Goal: Task Accomplishment & Management: Manage account settings

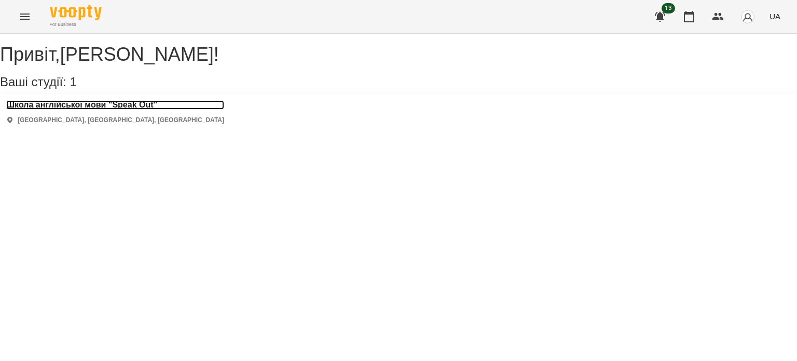
click at [152, 109] on h3 "Школа англійської мови "Speak Out"" at bounding box center [115, 104] width 218 height 9
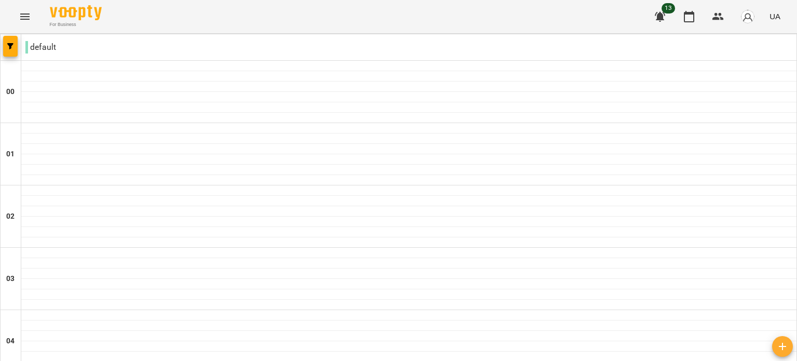
scroll to position [544, 0]
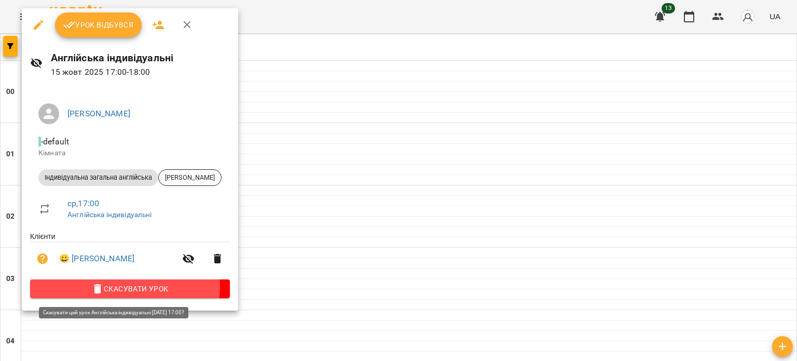
click at [125, 288] on span "Скасувати Урок" at bounding box center [129, 288] width 183 height 12
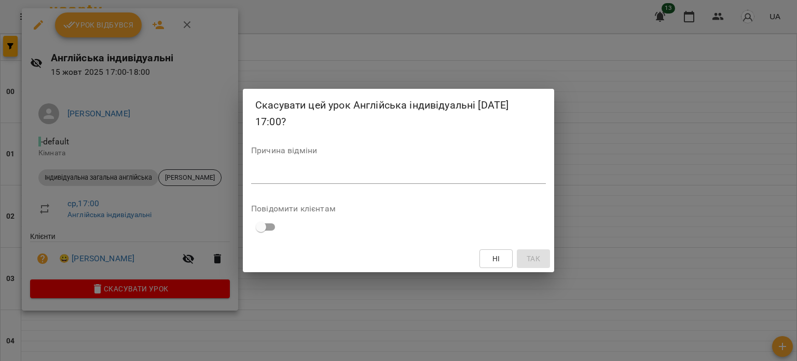
click at [388, 181] on div "*" at bounding box center [398, 175] width 295 height 17
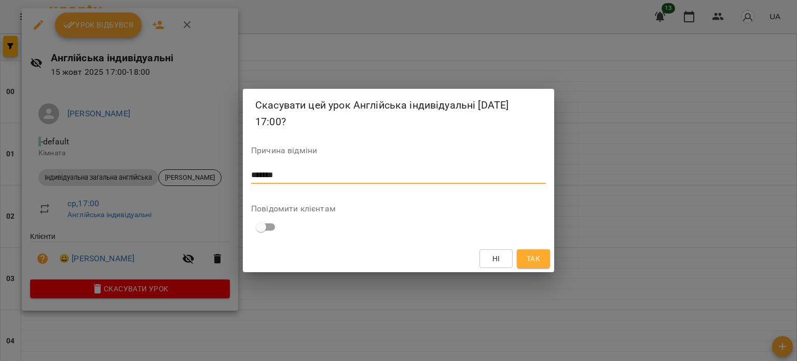
type textarea "*******"
click at [532, 265] on button "Так" at bounding box center [533, 258] width 33 height 19
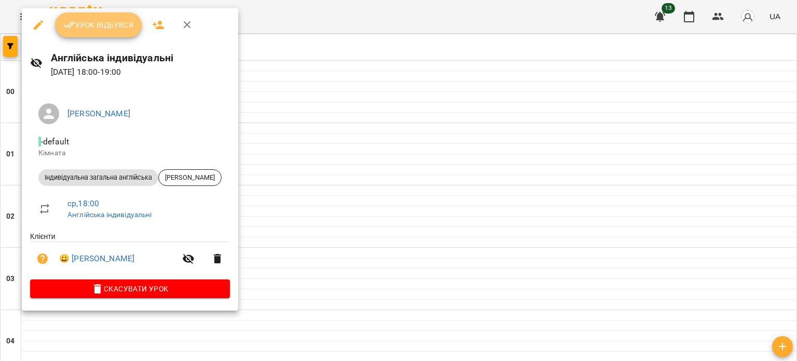
click at [116, 34] on button "Урок відбувся" at bounding box center [98, 24] width 87 height 25
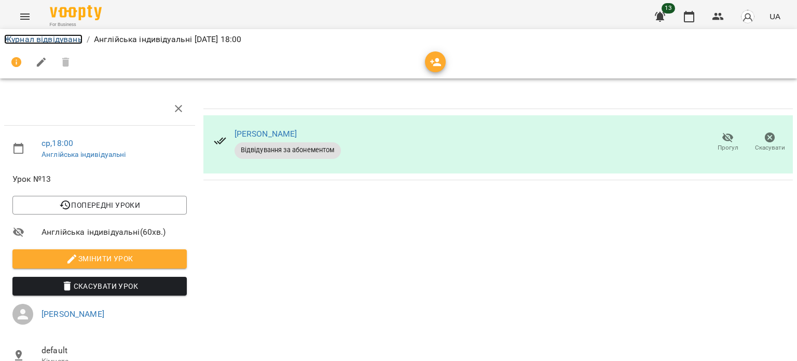
click at [68, 37] on link "Журнал відвідувань" at bounding box center [43, 39] width 78 height 10
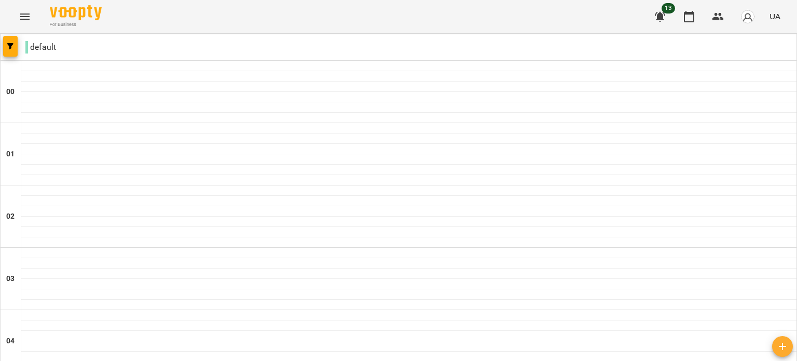
scroll to position [1201, 0]
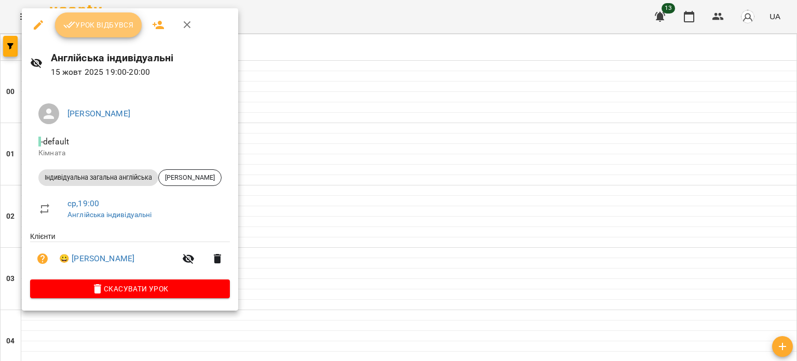
click at [91, 25] on span "Урок відбувся" at bounding box center [98, 25] width 71 height 12
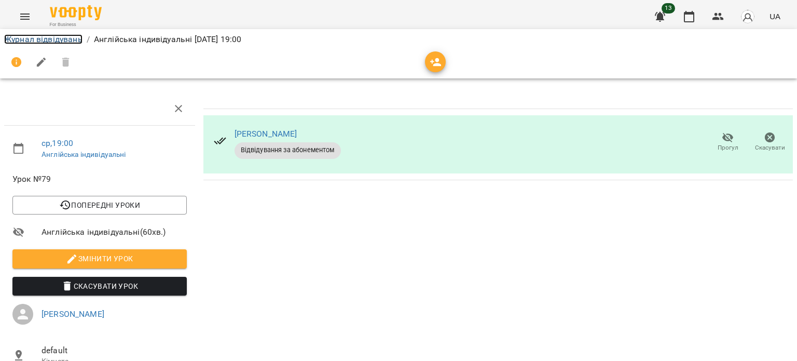
click at [63, 40] on link "Журнал відвідувань" at bounding box center [43, 39] width 78 height 10
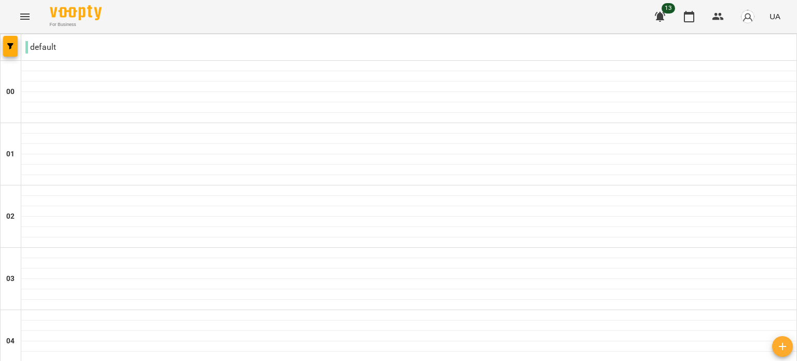
scroll to position [1201, 0]
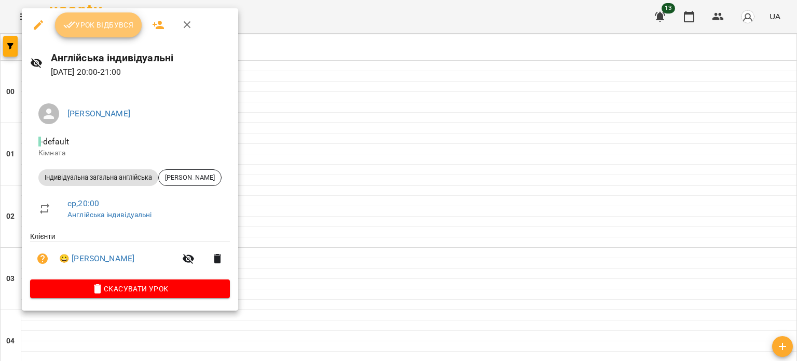
click at [96, 30] on span "Урок відбувся" at bounding box center [98, 25] width 71 height 12
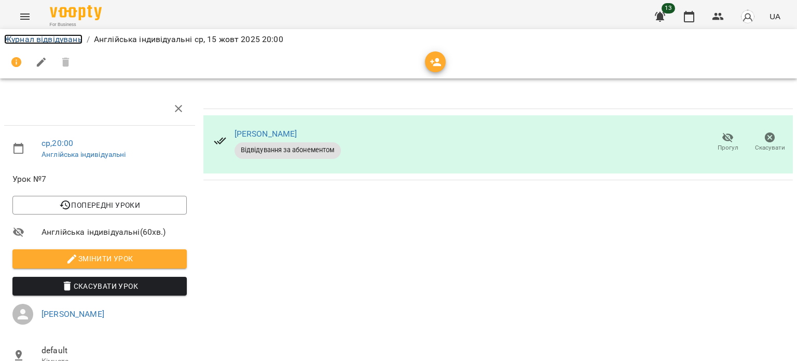
click at [51, 41] on link "Журнал відвідувань" at bounding box center [43, 39] width 78 height 10
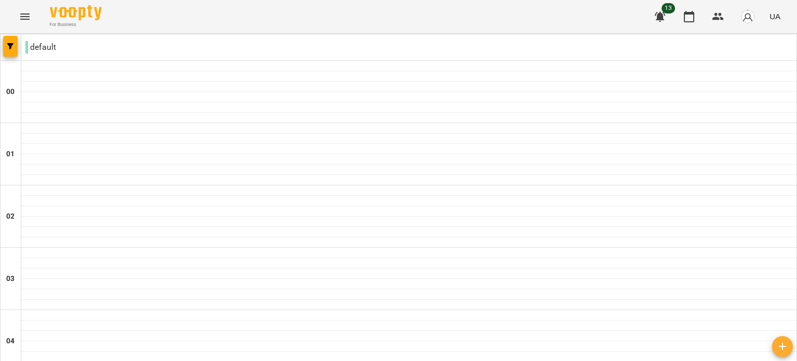
scroll to position [919, 0]
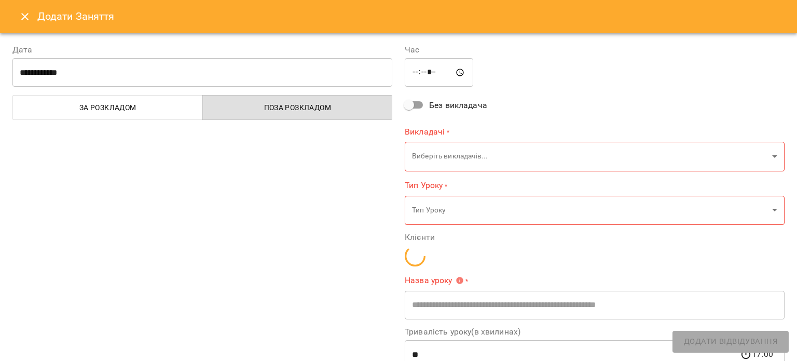
type input "**********"
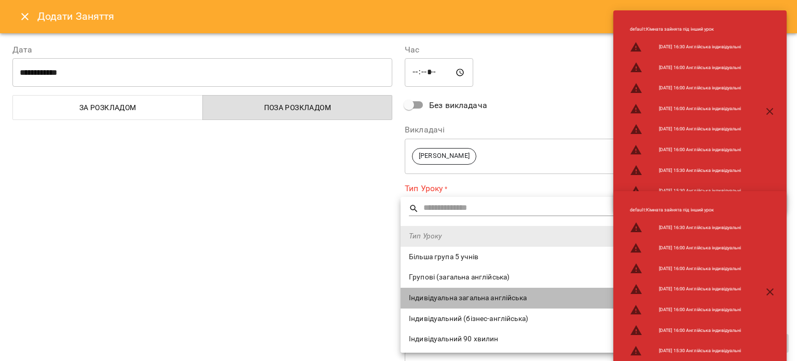
click at [455, 294] on span "Індивідуальна загальна англійська" at bounding box center [588, 298] width 359 height 10
type input "**********"
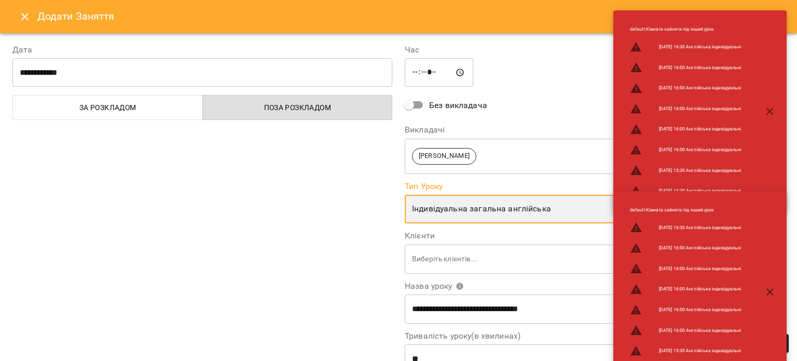
scroll to position [72, 0]
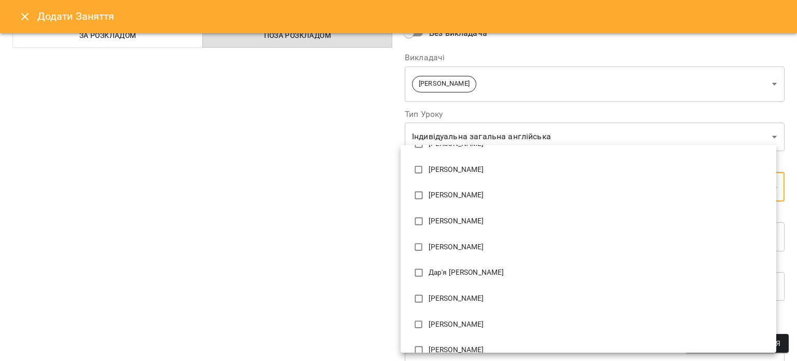
scroll to position [106, 0]
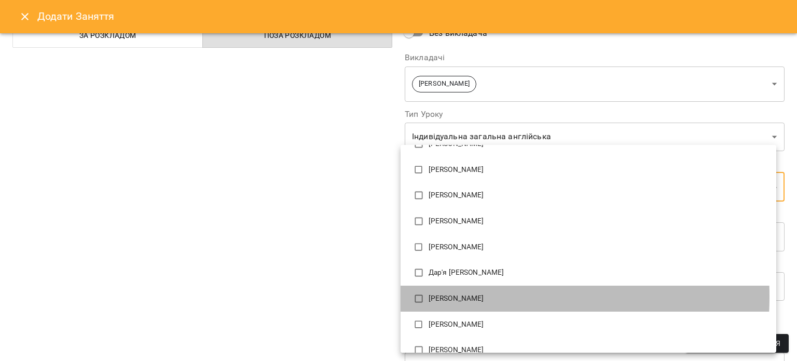
click at [449, 296] on p "[PERSON_NAME]" at bounding box center [598, 298] width 339 height 10
type input "**********"
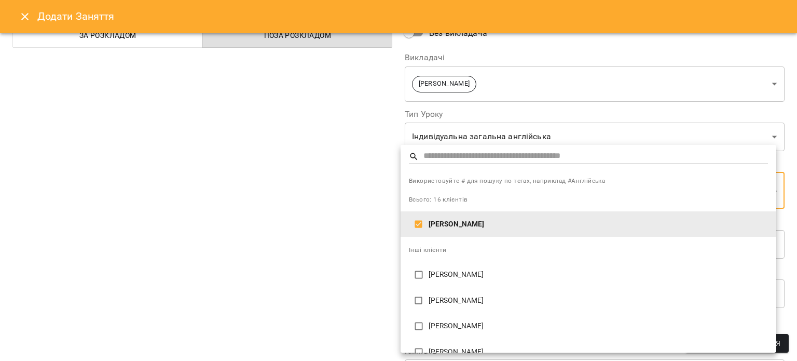
click at [365, 283] on div at bounding box center [398, 180] width 797 height 361
click at [236, 269] on div at bounding box center [398, 180] width 797 height 361
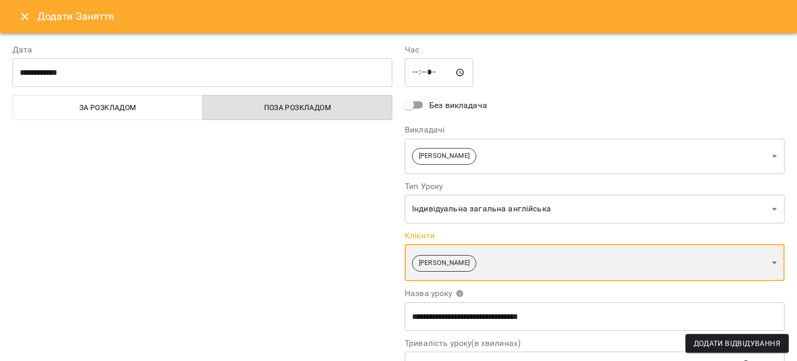
scroll to position [142, 0]
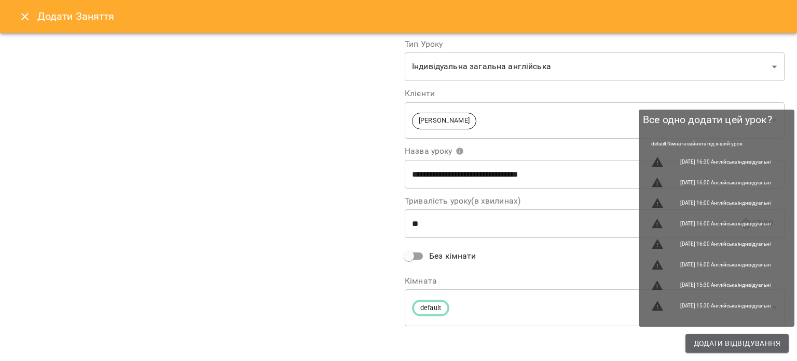
click at [701, 346] on span "Додати Відвідування" at bounding box center [737, 343] width 87 height 12
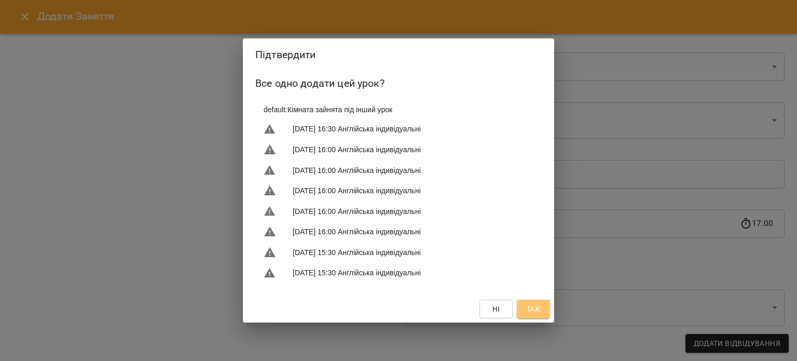
click at [538, 309] on span "Так" at bounding box center [533, 308] width 13 height 12
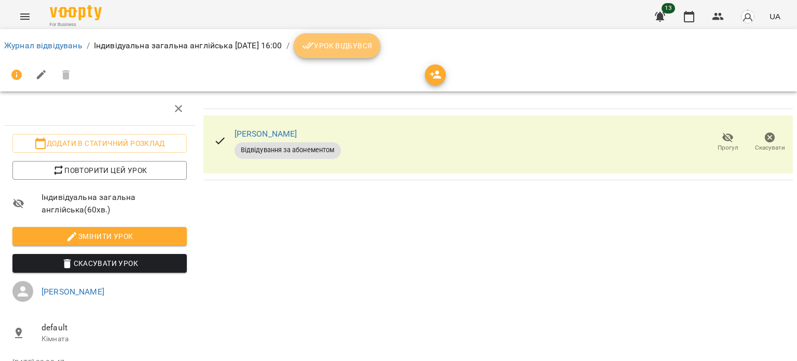
click at [373, 43] on span "Урок відбувся" at bounding box center [337, 45] width 71 height 12
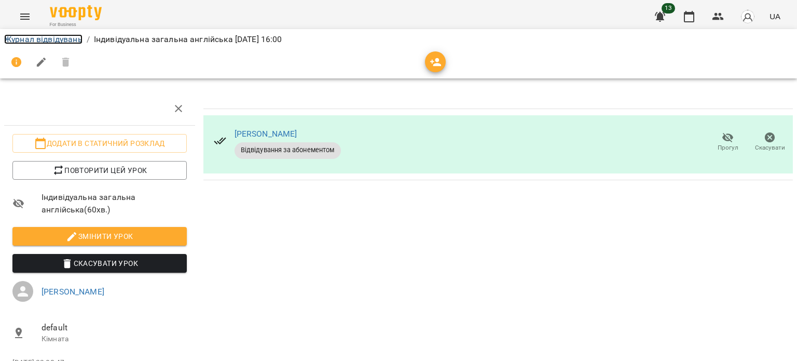
click at [39, 40] on link "Журнал відвідувань" at bounding box center [43, 39] width 78 height 10
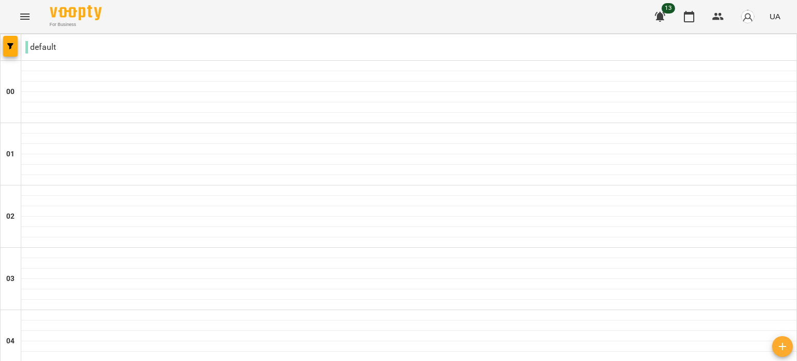
scroll to position [999, 0]
